Goal: Information Seeking & Learning: Find specific page/section

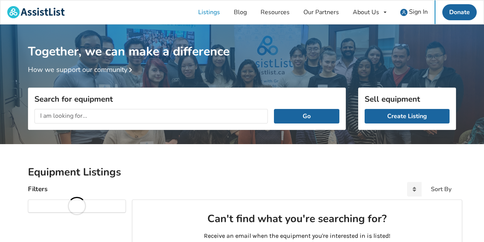
click at [213, 118] on input "text" at bounding box center [150, 116] width 233 height 15
click at [309, 115] on button "Go" at bounding box center [306, 116] width 65 height 15
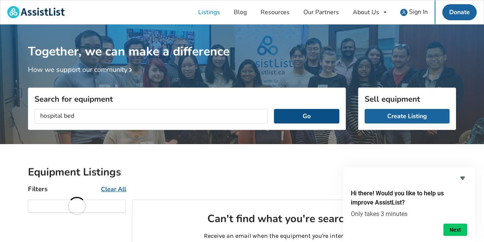
scroll to position [2, 0]
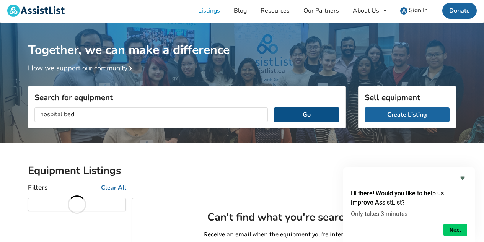
drag, startPoint x: 309, startPoint y: 115, endPoint x: 314, endPoint y: 108, distance: 8.5
click at [314, 108] on button "Go" at bounding box center [306, 114] width 65 height 15
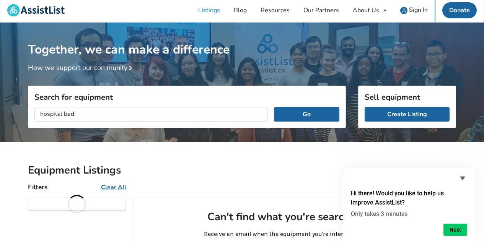
drag, startPoint x: 301, startPoint y: 128, endPoint x: 305, endPoint y: 124, distance: 5.4
click at [305, 124] on div "Search for equipment hospital bed Go" at bounding box center [187, 139] width 318 height 42
click at [298, 114] on button "Go" at bounding box center [306, 114] width 65 height 15
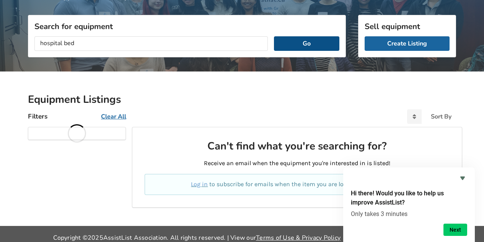
scroll to position [80, 0]
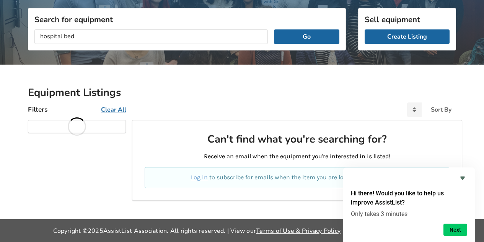
drag, startPoint x: 303, startPoint y: 109, endPoint x: 295, endPoint y: 121, distance: 14.3
click at [295, 121] on div "Equipment Listings Filters Clear All Sort By Can't find what you're searching f…" at bounding box center [242, 146] width 428 height 121
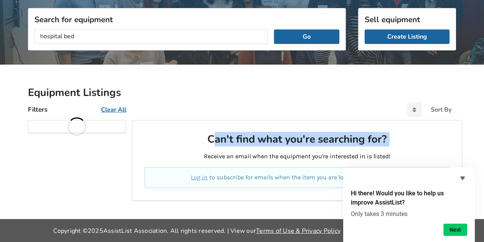
drag, startPoint x: 295, startPoint y: 121, endPoint x: 285, endPoint y: 150, distance: 30.1
click at [285, 150] on div "Can't find what you're searching for? Receive an email when the equipment you'r…" at bounding box center [297, 160] width 330 height 81
drag, startPoint x: 286, startPoint y: 149, endPoint x: 306, endPoint y: 116, distance: 38.1
click at [306, 116] on div "Equipment Listings Filters Clear All Sort By Can't find what you're searching f…" at bounding box center [242, 146] width 428 height 121
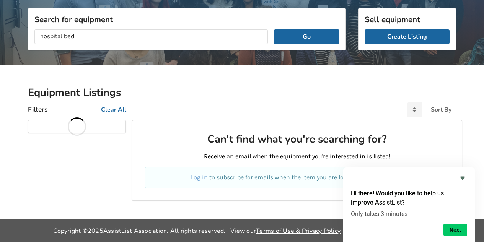
drag, startPoint x: 304, startPoint y: 125, endPoint x: 307, endPoint y: 112, distance: 13.7
click at [307, 112] on div "Equipment Listings Filters Clear All Sort By Can't find what you're searching f…" at bounding box center [242, 146] width 428 height 121
click at [331, 212] on div "Together, we can make a difference How we support our community Search for equi…" at bounding box center [242, 85] width 484 height 280
drag, startPoint x: 335, startPoint y: 208, endPoint x: 339, endPoint y: 189, distance: 19.1
click at [339, 189] on div "Together, we can make a difference How we support our community Search for equi…" at bounding box center [242, 85] width 484 height 280
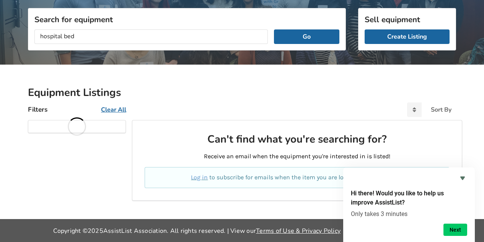
click at [338, 186] on div "Can't find what you're searching for? Receive an email when the equipment you'r…" at bounding box center [296, 161] width 317 height 68
click at [337, 187] on div "Log in to subscribe for emails when the item you are looking for is available." at bounding box center [297, 177] width 305 height 21
drag, startPoint x: 355, startPoint y: 159, endPoint x: 359, endPoint y: 157, distance: 4.1
click at [359, 157] on p "Receive an email when the equipment you're interested in is listed!" at bounding box center [297, 156] width 305 height 9
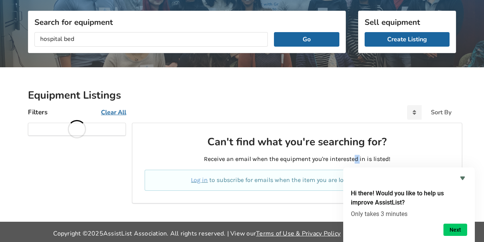
scroll to position [77, 0]
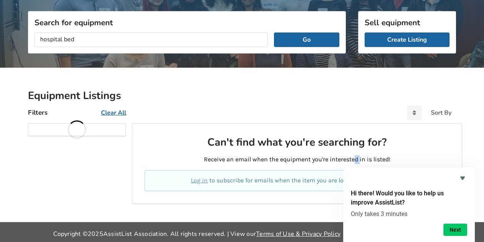
click at [119, 109] on u "Clear All" at bounding box center [113, 113] width 25 height 8
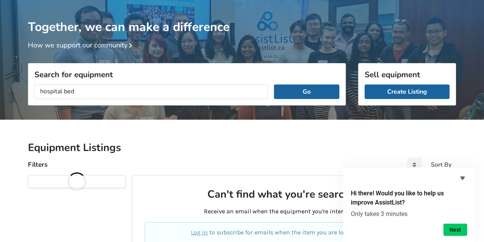
scroll to position [77, 0]
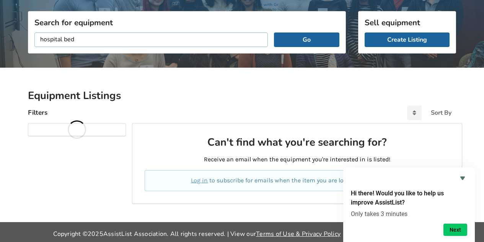
click at [62, 44] on input "hospital bed" at bounding box center [150, 40] width 233 height 15
click at [59, 43] on input "hospital bed" at bounding box center [150, 40] width 233 height 15
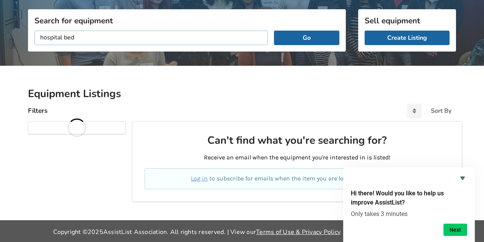
scroll to position [80, 0]
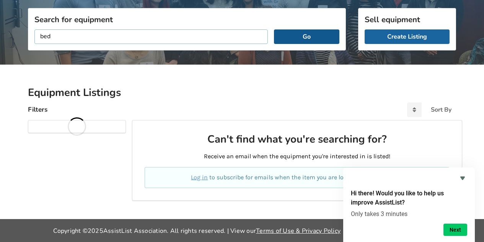
type input "bed"
click at [297, 37] on button "Go" at bounding box center [306, 36] width 65 height 15
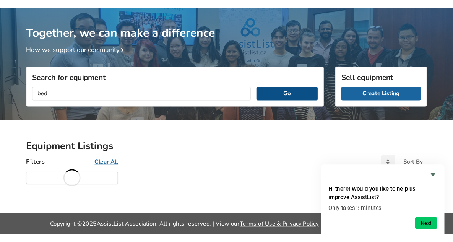
scroll to position [80, 0]
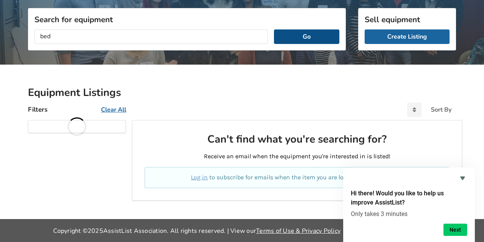
click at [308, 36] on button "Go" at bounding box center [306, 36] width 65 height 15
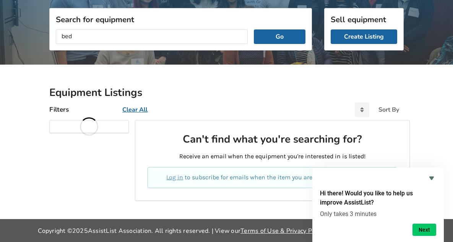
click at [94, 99] on div "Filters Clear All Sort By" at bounding box center [226, 109] width 367 height 21
drag, startPoint x: 69, startPoint y: 46, endPoint x: 39, endPoint y: 46, distance: 30.6
click at [50, 46] on div "bed Go" at bounding box center [181, 36] width 262 height 27
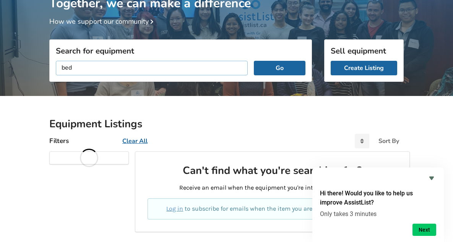
scroll to position [0, 0]
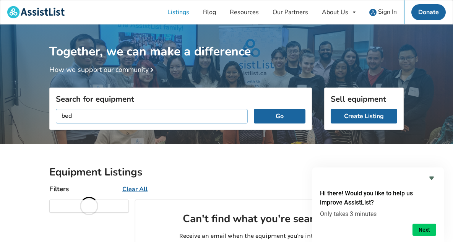
drag, startPoint x: 39, startPoint y: 42, endPoint x: 19, endPoint y: -11, distance: 55.9
click at [19, 0] on html "Listings Blog Resources Our Partners About Us About AssistList Our Story Our Te…" at bounding box center [226, 121] width 453 height 242
